Goal: Transaction & Acquisition: Subscribe to service/newsletter

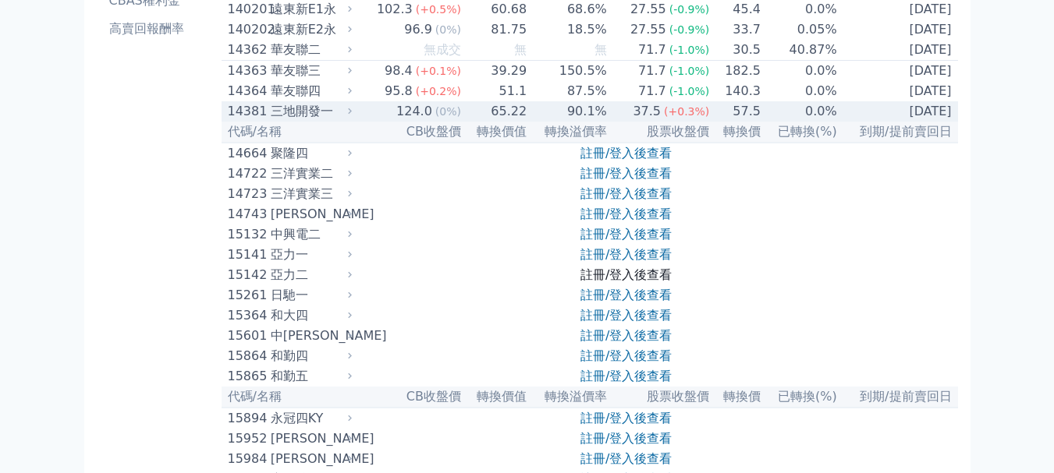
scroll to position [312, 0]
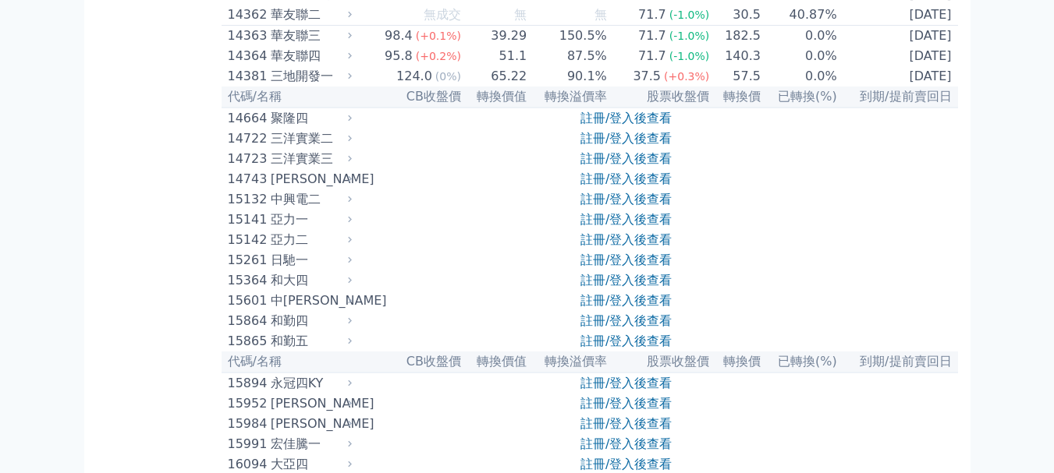
click at [614, 227] on link "註冊/登入後查看" at bounding box center [625, 219] width 91 height 15
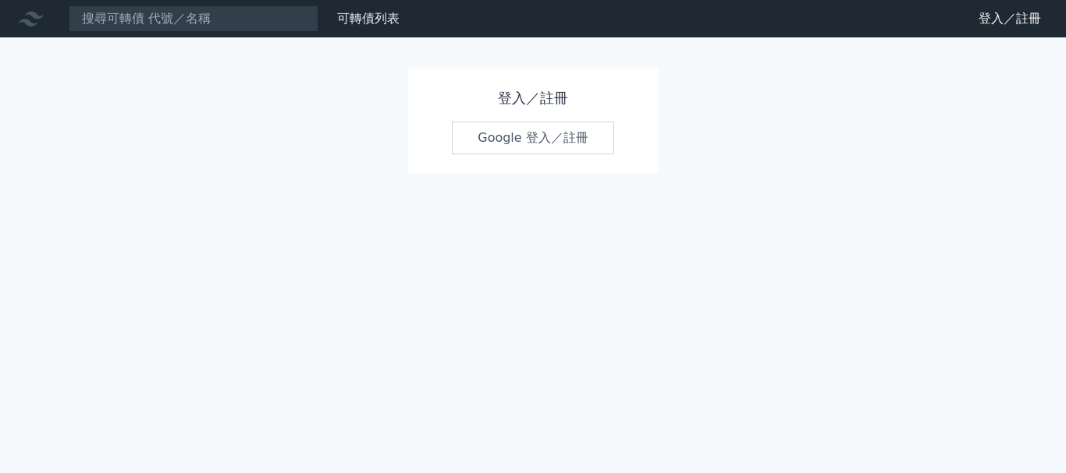
click at [505, 139] on link "Google 登入／註冊" at bounding box center [533, 138] width 162 height 33
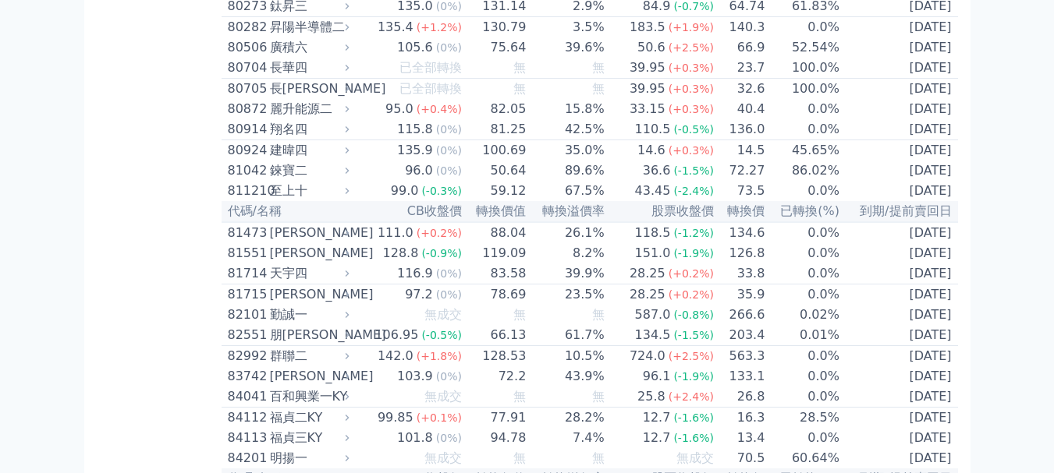
scroll to position [8034, 0]
